Goal: Task Accomplishment & Management: Manage account settings

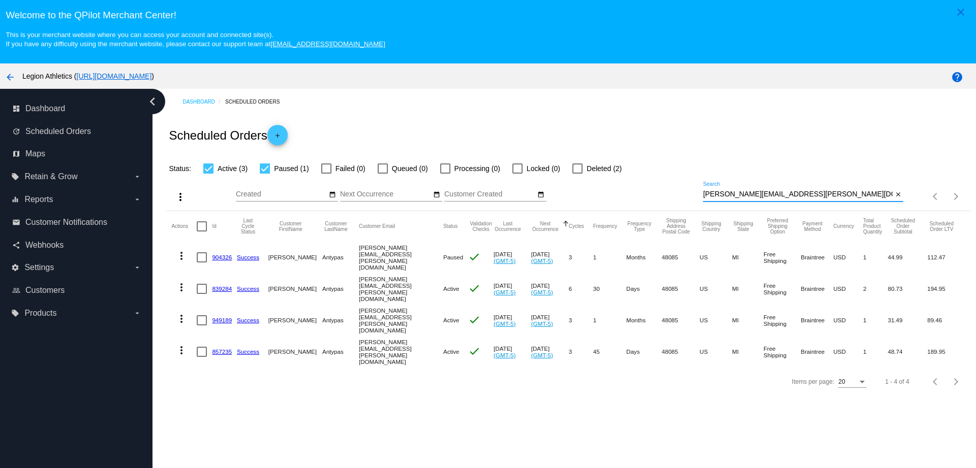
drag, startPoint x: 759, startPoint y: 195, endPoint x: 667, endPoint y: 195, distance: 92.5
click at [667, 195] on div "more_vert Sep Jan Feb Mar [DATE]" at bounding box center [567, 193] width 803 height 36
paste input "[EMAIL_ADDRESS][PERSON_NAME]"
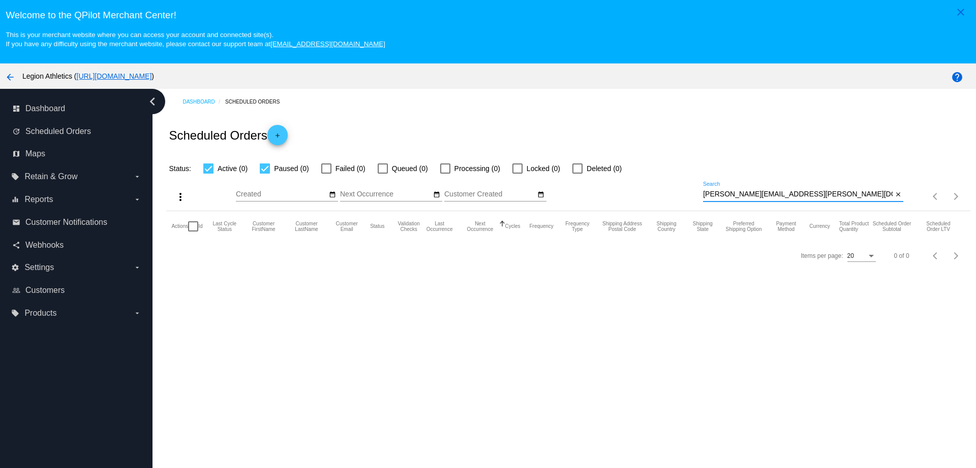
drag, startPoint x: 804, startPoint y: 198, endPoint x: 675, endPoint y: 190, distance: 128.8
click at [675, 190] on div "more_vert Sep Jan Feb Mar [DATE]" at bounding box center [567, 193] width 803 height 36
drag, startPoint x: 807, startPoint y: 196, endPoint x: 663, endPoint y: 186, distance: 144.6
click at [664, 187] on div "more_vert Sep Jan Feb Mar [DATE]" at bounding box center [567, 193] width 803 height 36
paste input "[EMAIL_ADDRESS]"
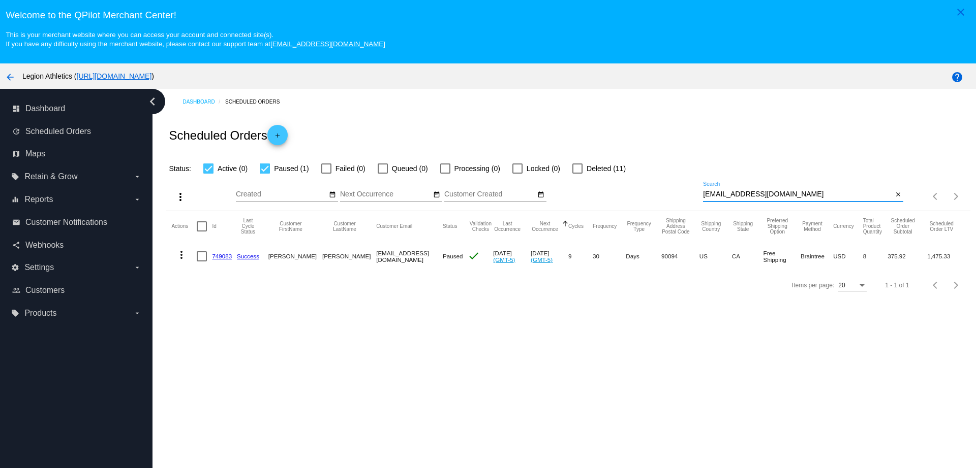
type input "[EMAIL_ADDRESS][DOMAIN_NAME]"
click at [226, 256] on link "749083" at bounding box center [222, 256] width 20 height 7
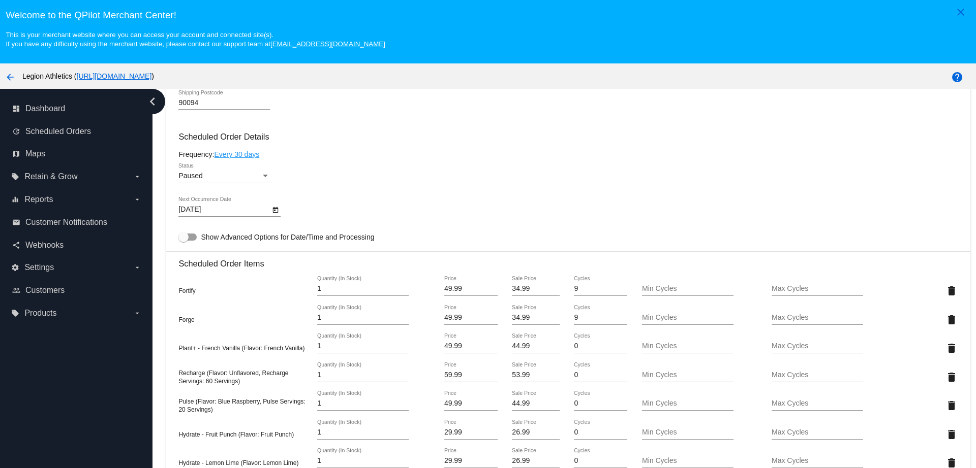
scroll to position [699, 0]
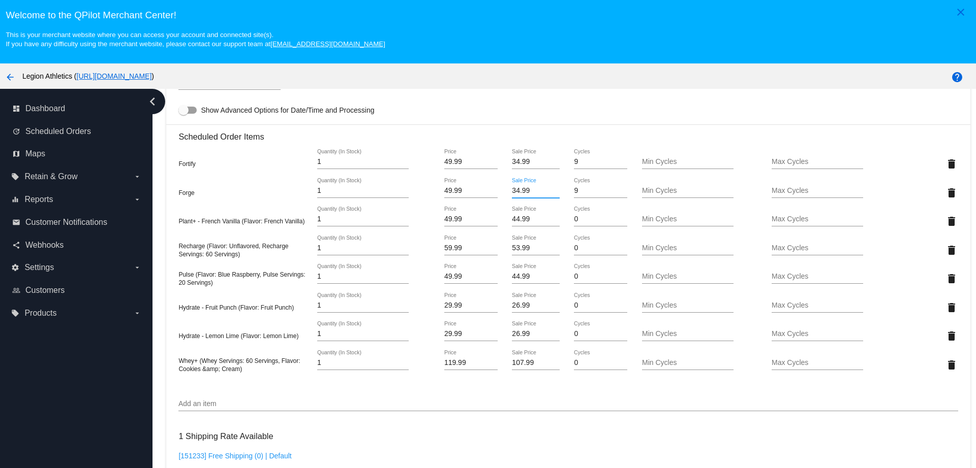
drag, startPoint x: 528, startPoint y: 194, endPoint x: 478, endPoint y: 194, distance: 50.3
click at [478, 194] on div "Forge 1 Quantity (In Stock) 49.99 Price 34.99 Sale Price 9 Cycles Min Cycles Ma…" at bounding box center [567, 192] width 779 height 29
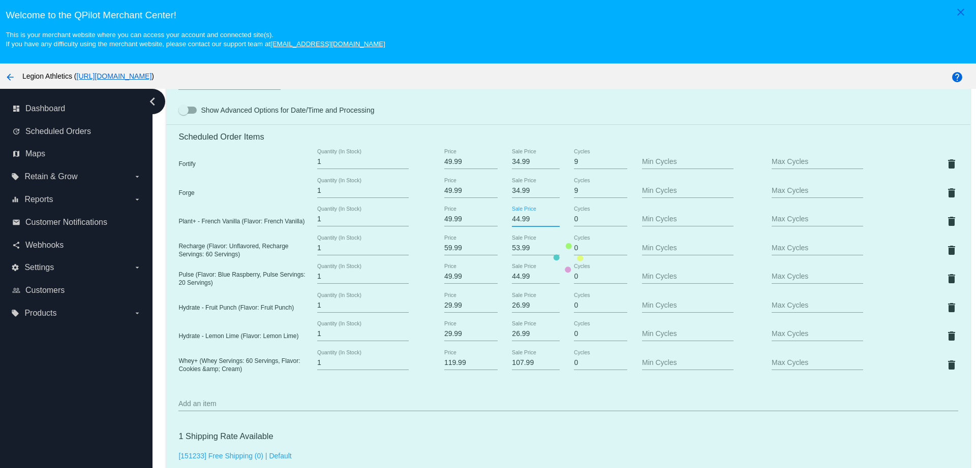
drag, startPoint x: 532, startPoint y: 221, endPoint x: 482, endPoint y: 220, distance: 50.3
click at [482, 220] on mat-card "Customer 461877: Edmund Cheung eyc1008@gmail.com Customer Shipping Enter Shippi…" at bounding box center [567, 258] width 803 height 1252
paste input "3"
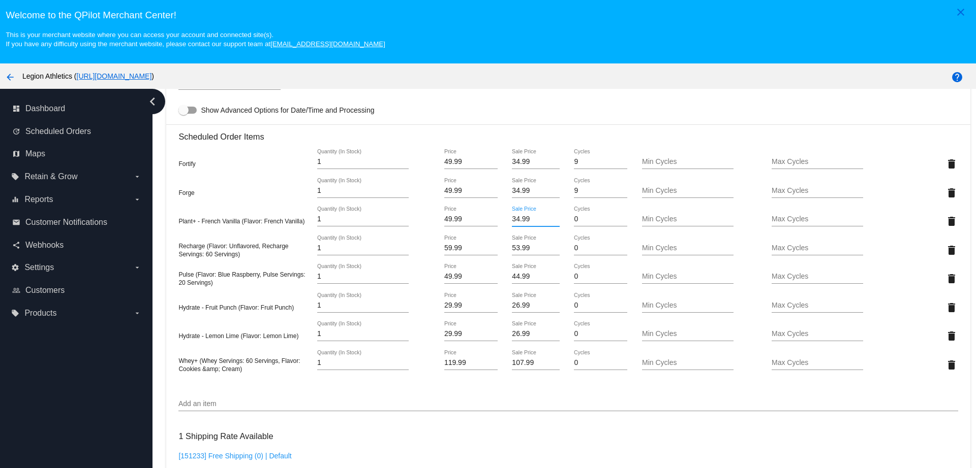
type input "34.99"
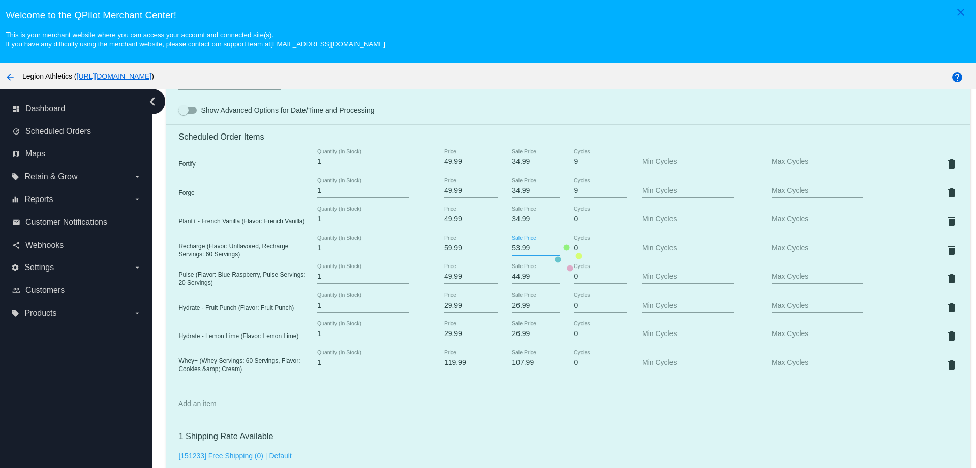
drag, startPoint x: 523, startPoint y: 250, endPoint x: 486, endPoint y: 250, distance: 37.6
click at [488, 250] on mat-card "Customer 461877: Edmund Cheung eyc1008@gmail.com Customer Shipping Enter Shippi…" at bounding box center [567, 258] width 803 height 1252
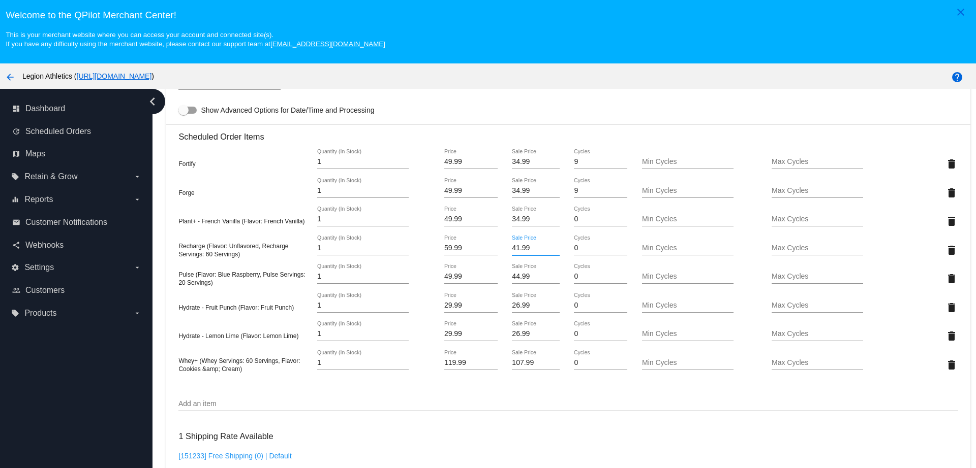
type input "41.99"
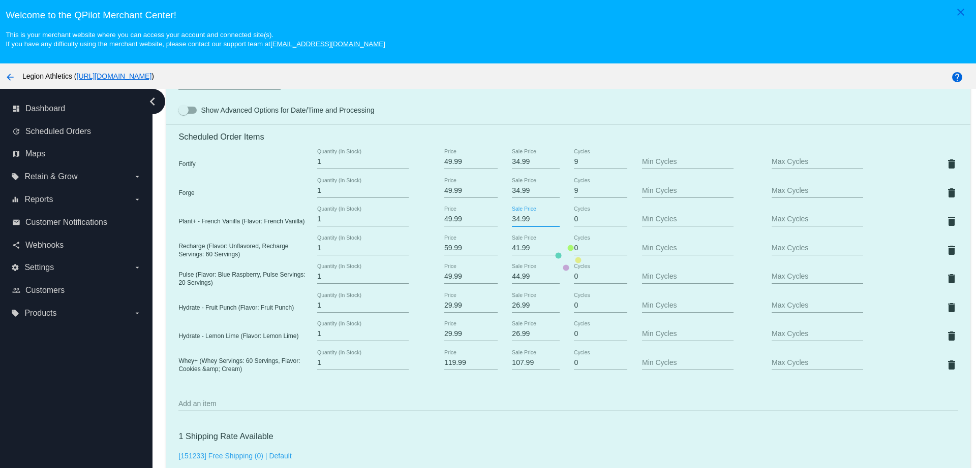
drag, startPoint x: 520, startPoint y: 220, endPoint x: 493, endPoint y: 218, distance: 27.0
click at [493, 218] on mat-card "Customer 461877: Edmund Cheung eyc1008@gmail.com Customer Shipping Enter Shippi…" at bounding box center [567, 258] width 803 height 1252
drag, startPoint x: 532, startPoint y: 275, endPoint x: 497, endPoint y: 275, distance: 34.6
click at [497, 275] on mat-card "Customer 461877: Edmund Cheung eyc1008@gmail.com Customer Shipping Enter Shippi…" at bounding box center [567, 258] width 803 height 1252
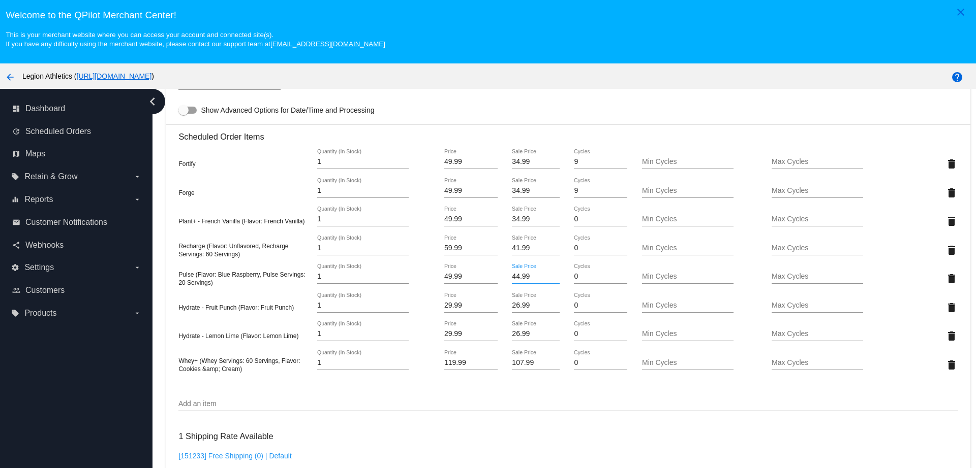
drag, startPoint x: 525, startPoint y: 278, endPoint x: 494, endPoint y: 277, distance: 30.5
click at [494, 277] on div "Pulse (Flavor: Blue Raspberry, Pulse Servings: 20 Servings) 1 Quantity (In Stoc…" at bounding box center [567, 278] width 779 height 29
paste input "3"
type input "34.99"
click at [510, 307] on mat-card "Customer 461877: Edmund Cheung eyc1008@gmail.com Customer Shipping Enter Shippi…" at bounding box center [567, 258] width 803 height 1252
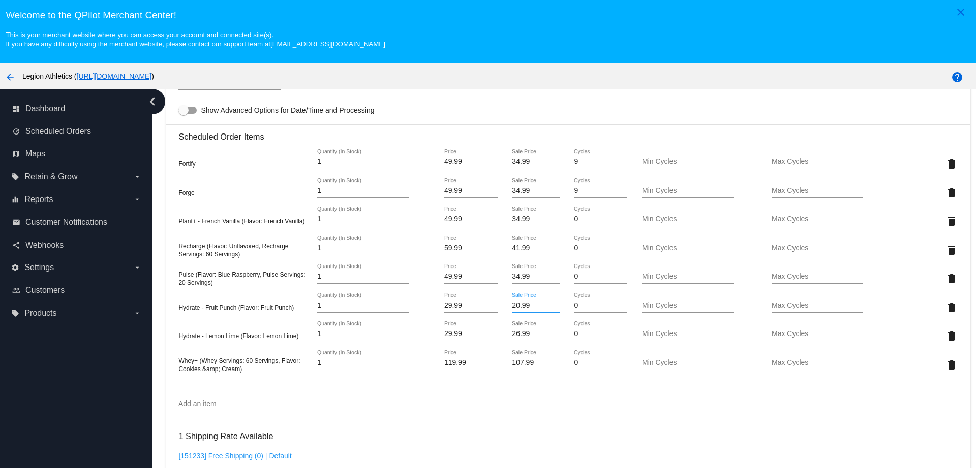
drag, startPoint x: 527, startPoint y: 305, endPoint x: 491, endPoint y: 304, distance: 36.1
click at [491, 304] on div "Hydrate - Fruit Punch (Flavor: Fruit Punch) 1 Quantity (In Stock) 29.99 Price 2…" at bounding box center [567, 307] width 779 height 29
type input "20.99"
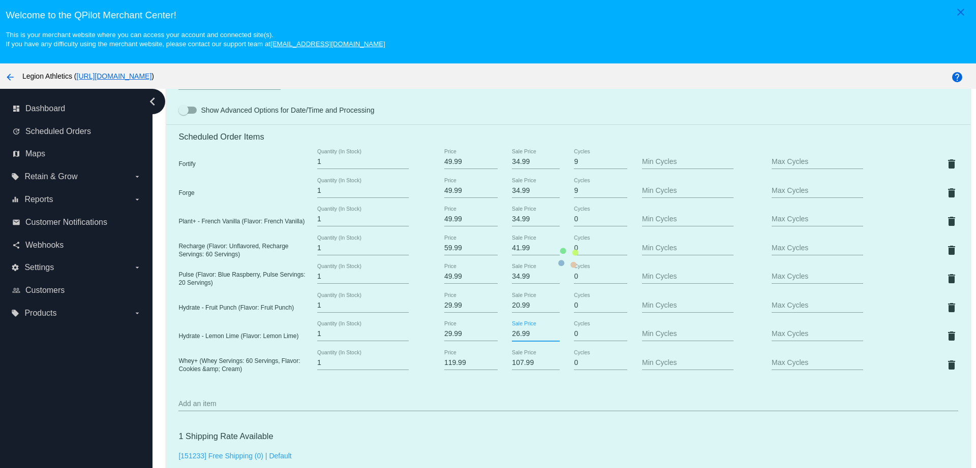
drag, startPoint x: 525, startPoint y: 336, endPoint x: 493, endPoint y: 333, distance: 32.6
click at [493, 333] on mat-card "Customer 461877: Edmund Cheung eyc1008@gmail.com Customer Shipping Enter Shippi…" at bounding box center [567, 258] width 803 height 1252
paste input "0"
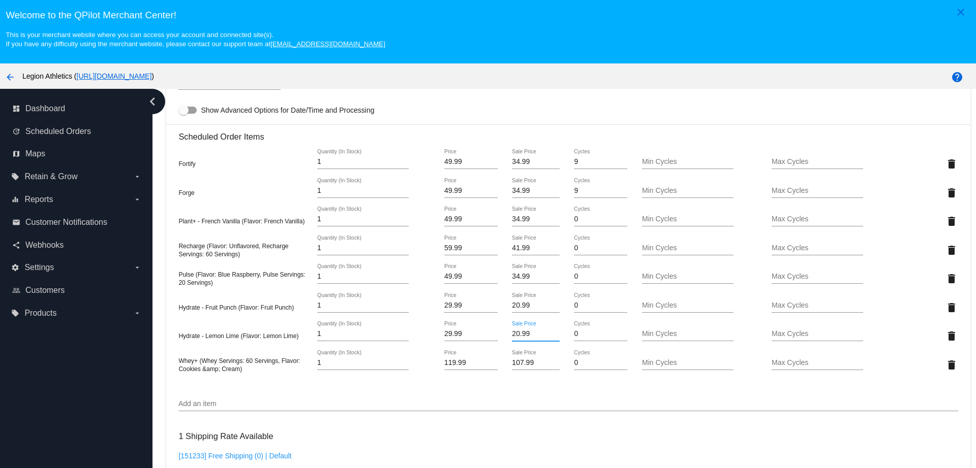
type input "20.99"
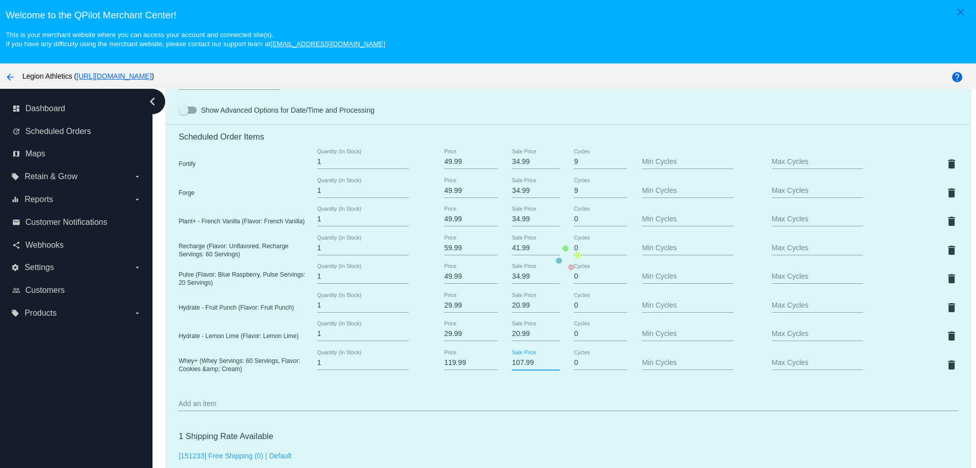
drag, startPoint x: 519, startPoint y: 365, endPoint x: 502, endPoint y: 365, distance: 17.3
click at [502, 365] on mat-card "Customer 461877: Edmund Cheung eyc1008@gmail.com Customer Shipping Enter Shippi…" at bounding box center [567, 258] width 803 height 1252
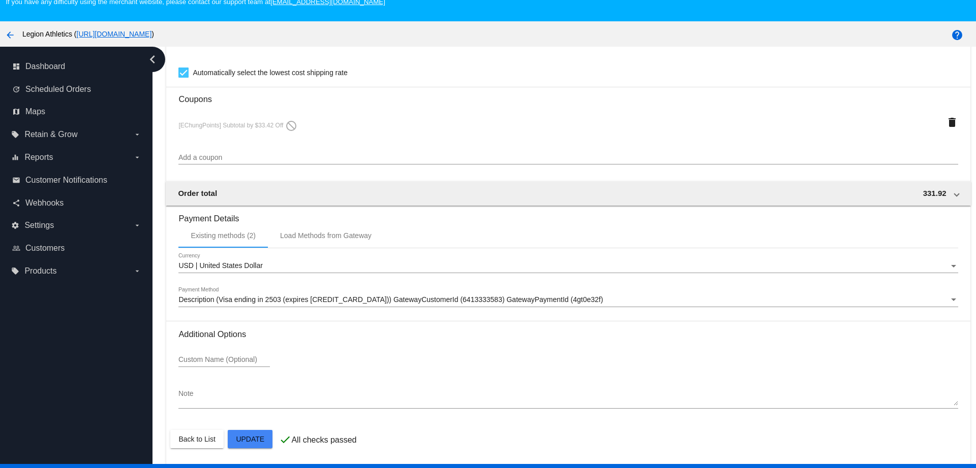
scroll to position [64, 0]
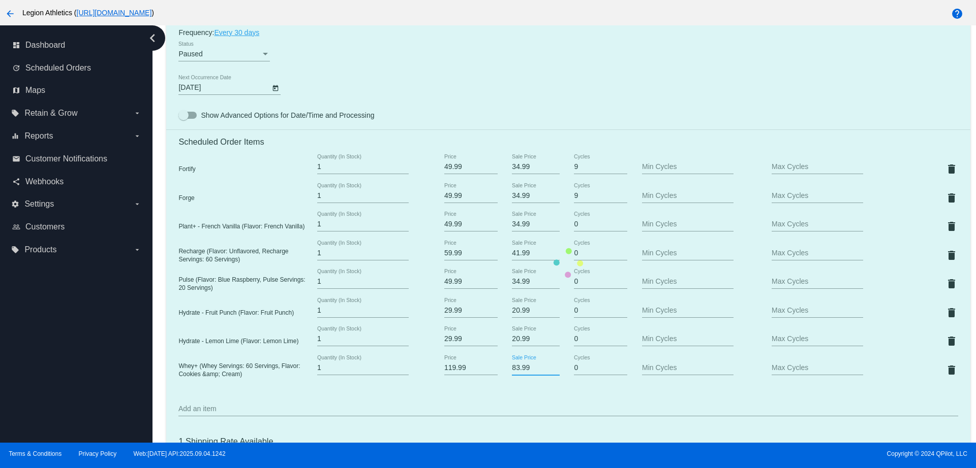
scroll to position [632, 0]
type input "83.99"
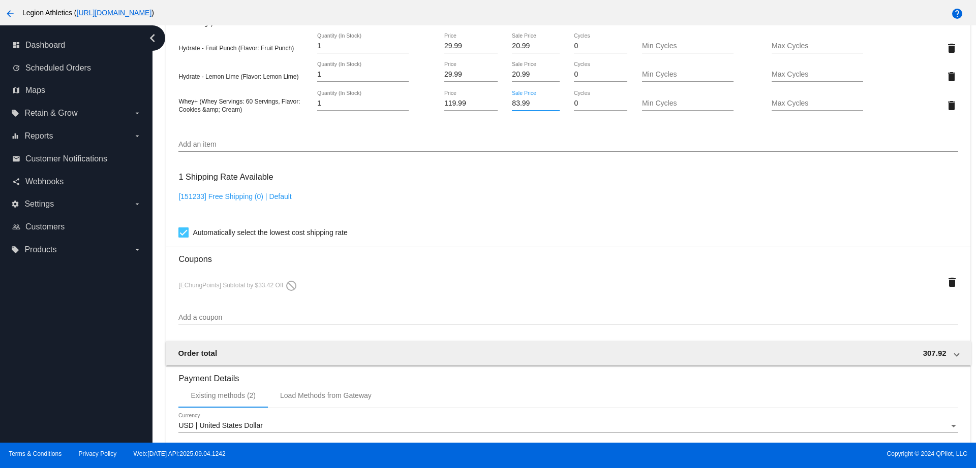
scroll to position [1076, 0]
